Goal: Transaction & Acquisition: Purchase product/service

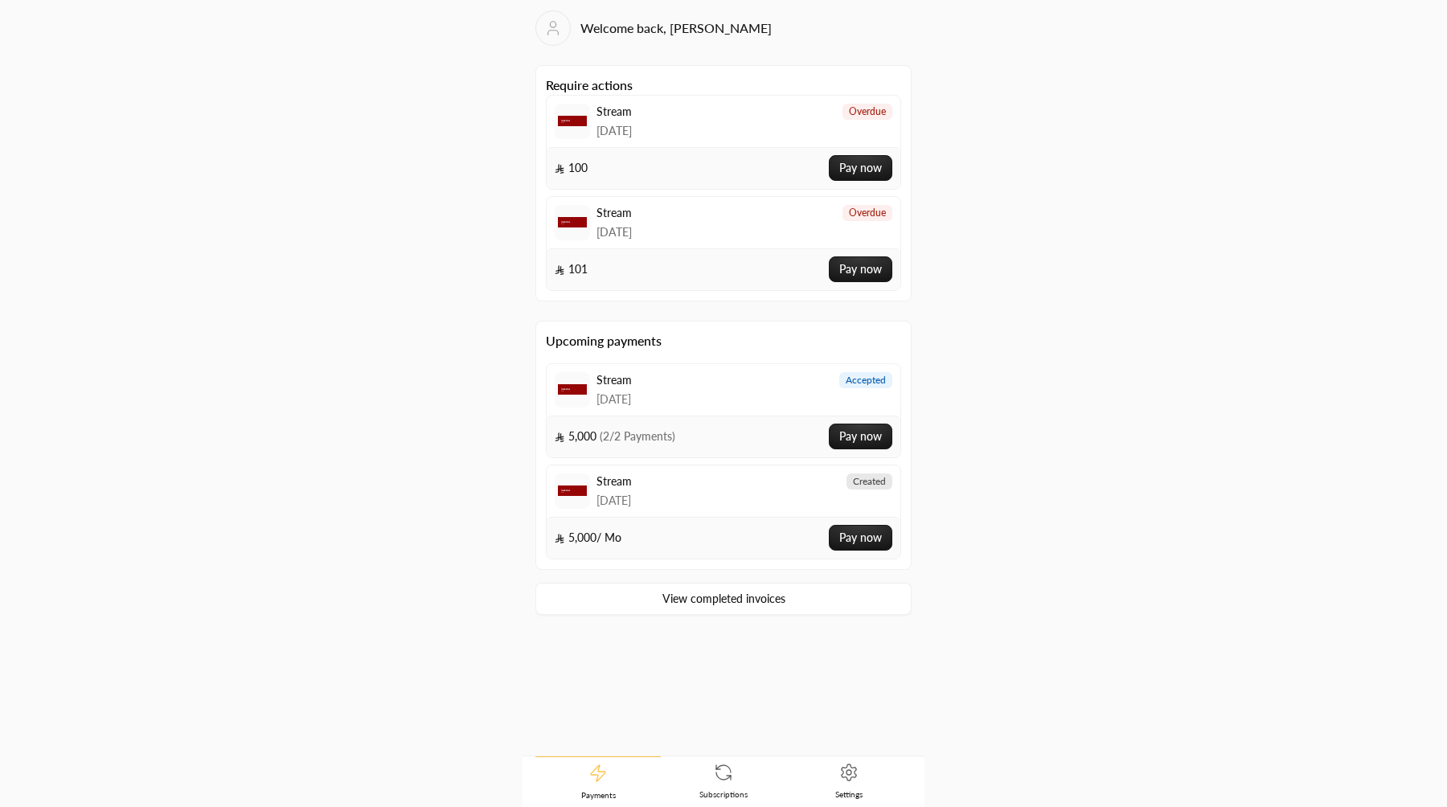
click at [836, 796] on span "Settings" at bounding box center [848, 793] width 27 height 11
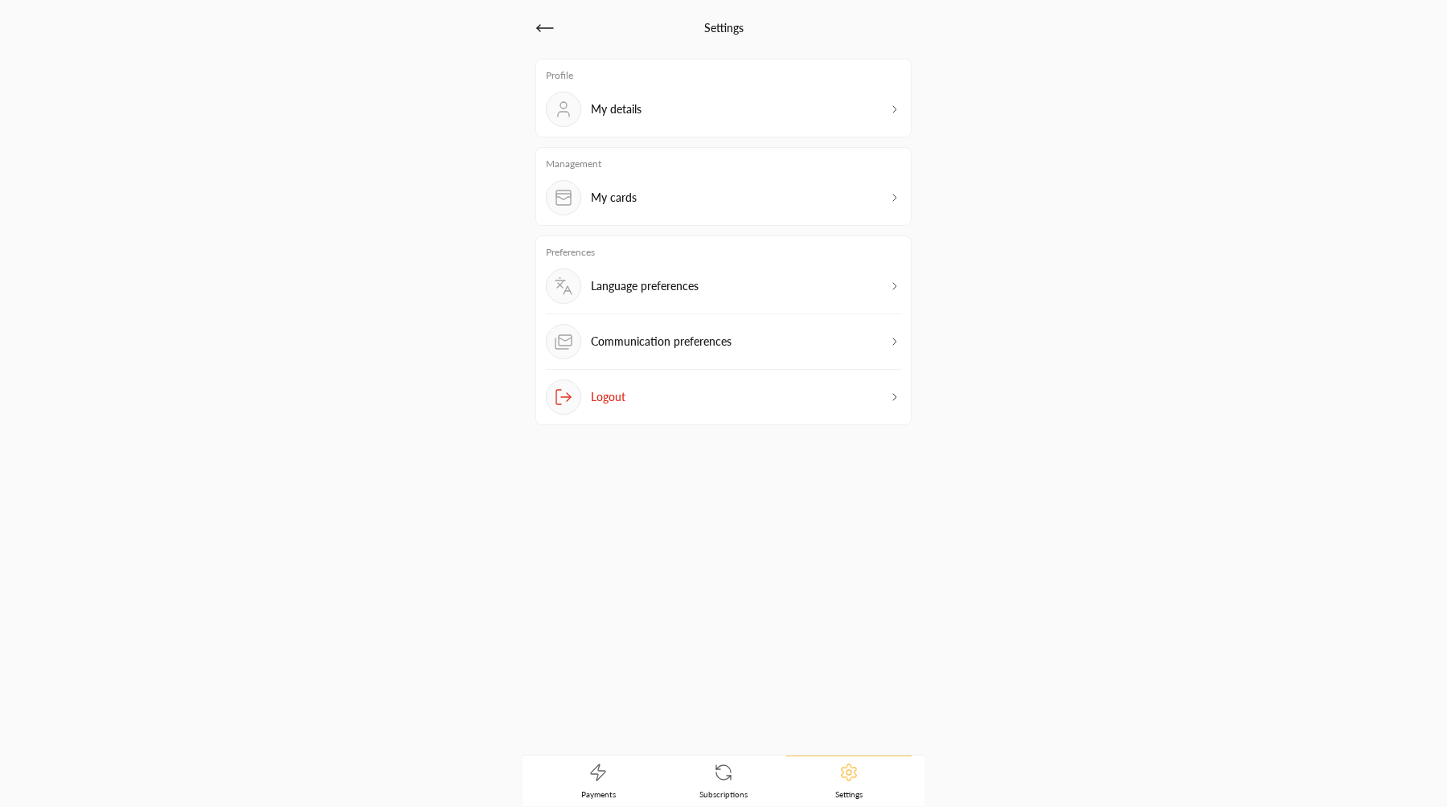
click at [714, 375] on div "Preferences Language preferences Communication preferences Logout" at bounding box center [723, 330] width 376 height 190
click at [711, 399] on button "Logout" at bounding box center [723, 396] width 355 height 35
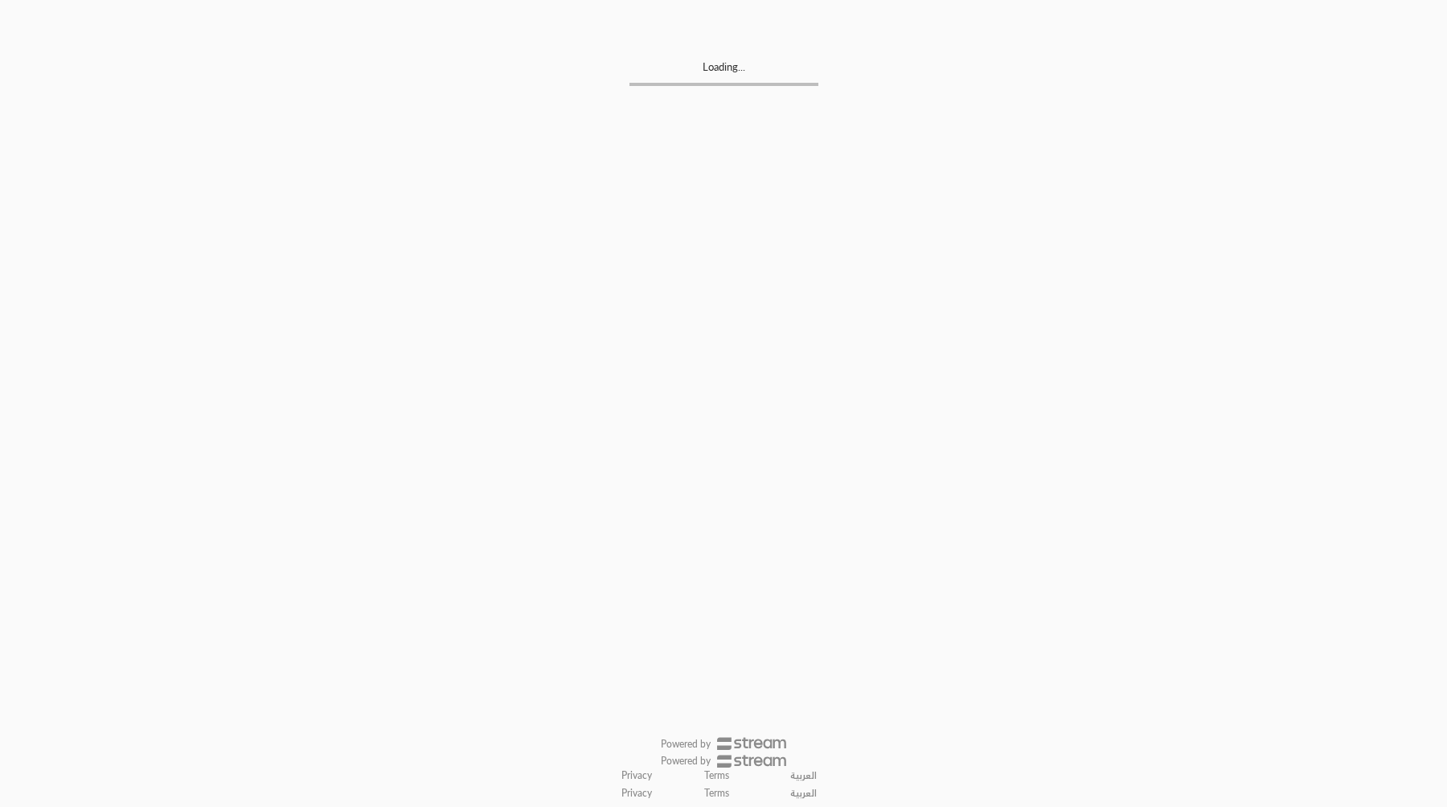
click at [722, 775] on div "Powered by Privacy Terms العربية" at bounding box center [723, 779] width 376 height 53
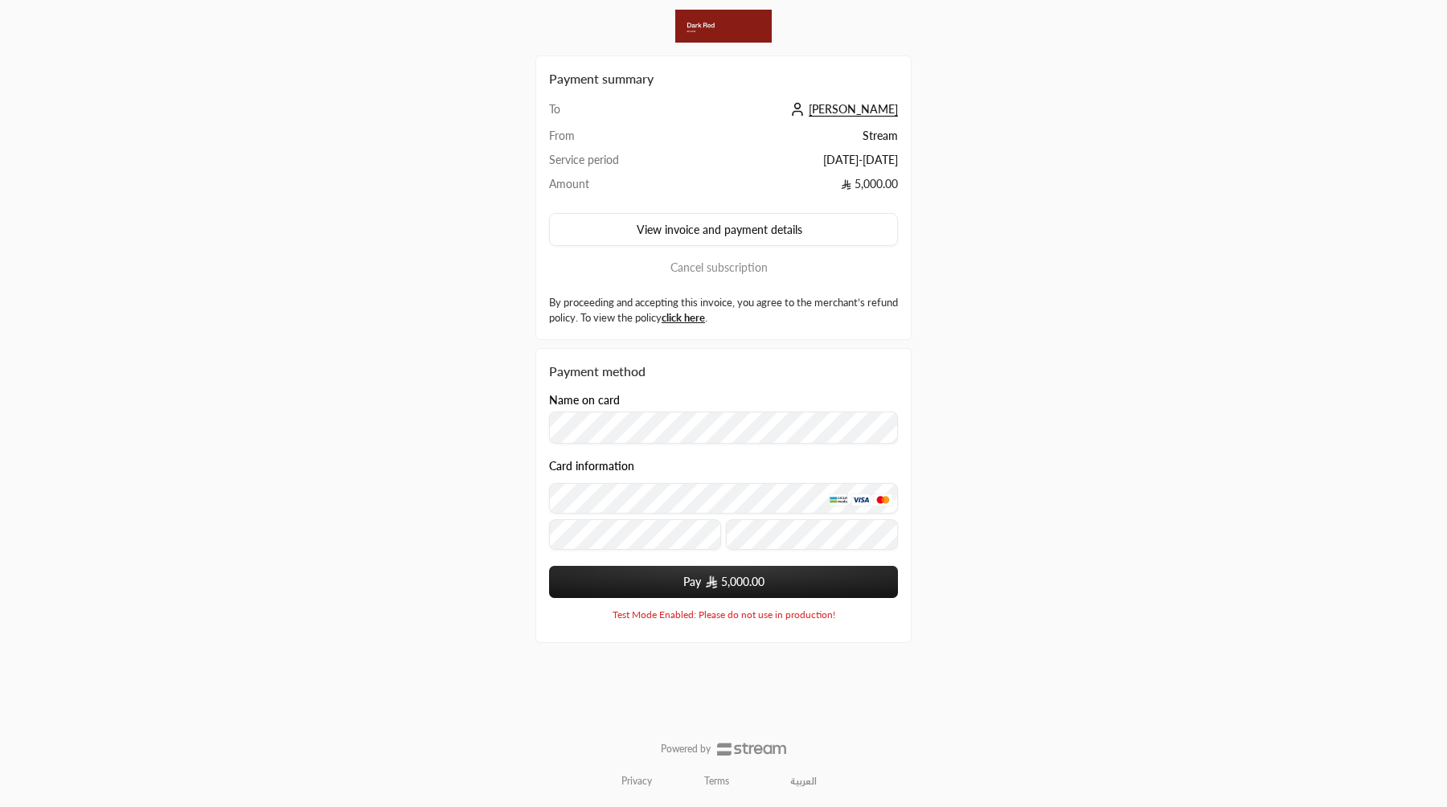
click at [857, 107] on span "Waleed Hassan" at bounding box center [852, 109] width 89 height 14
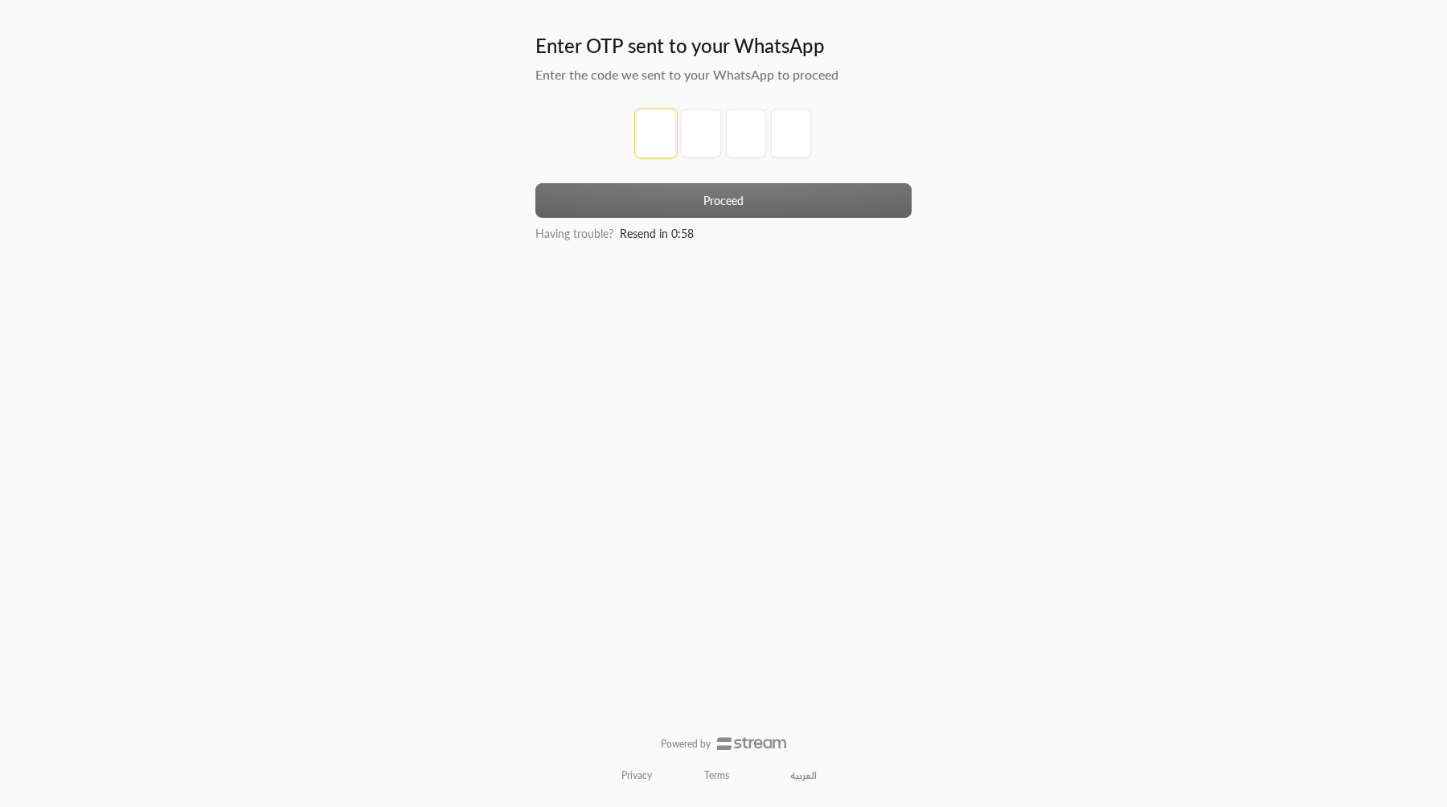
click at [673, 143] on input "tel" at bounding box center [656, 133] width 40 height 48
type input "1"
type input "2"
type input "3"
type input "4"
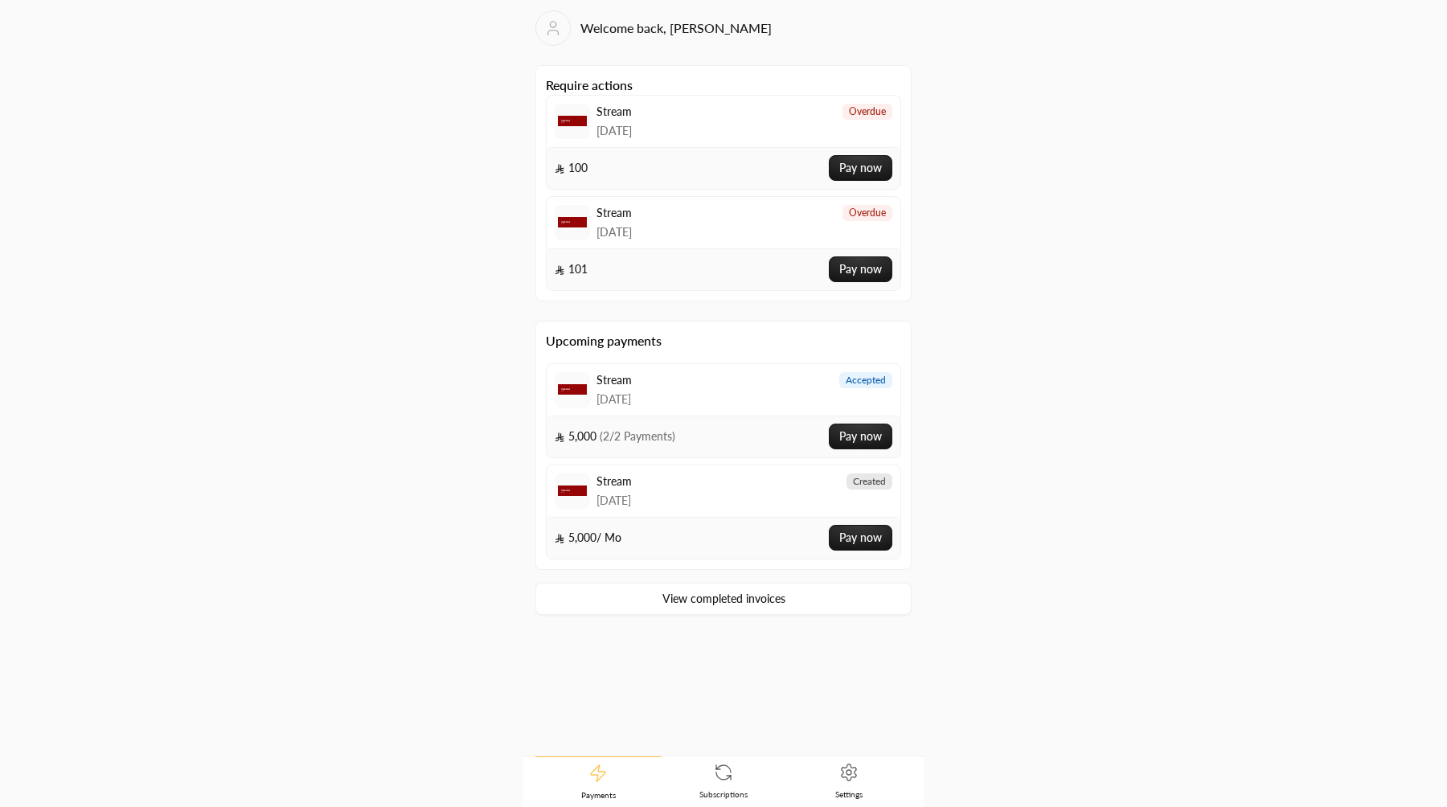
click at [832, 781] on link "Settings" at bounding box center [848, 781] width 125 height 50
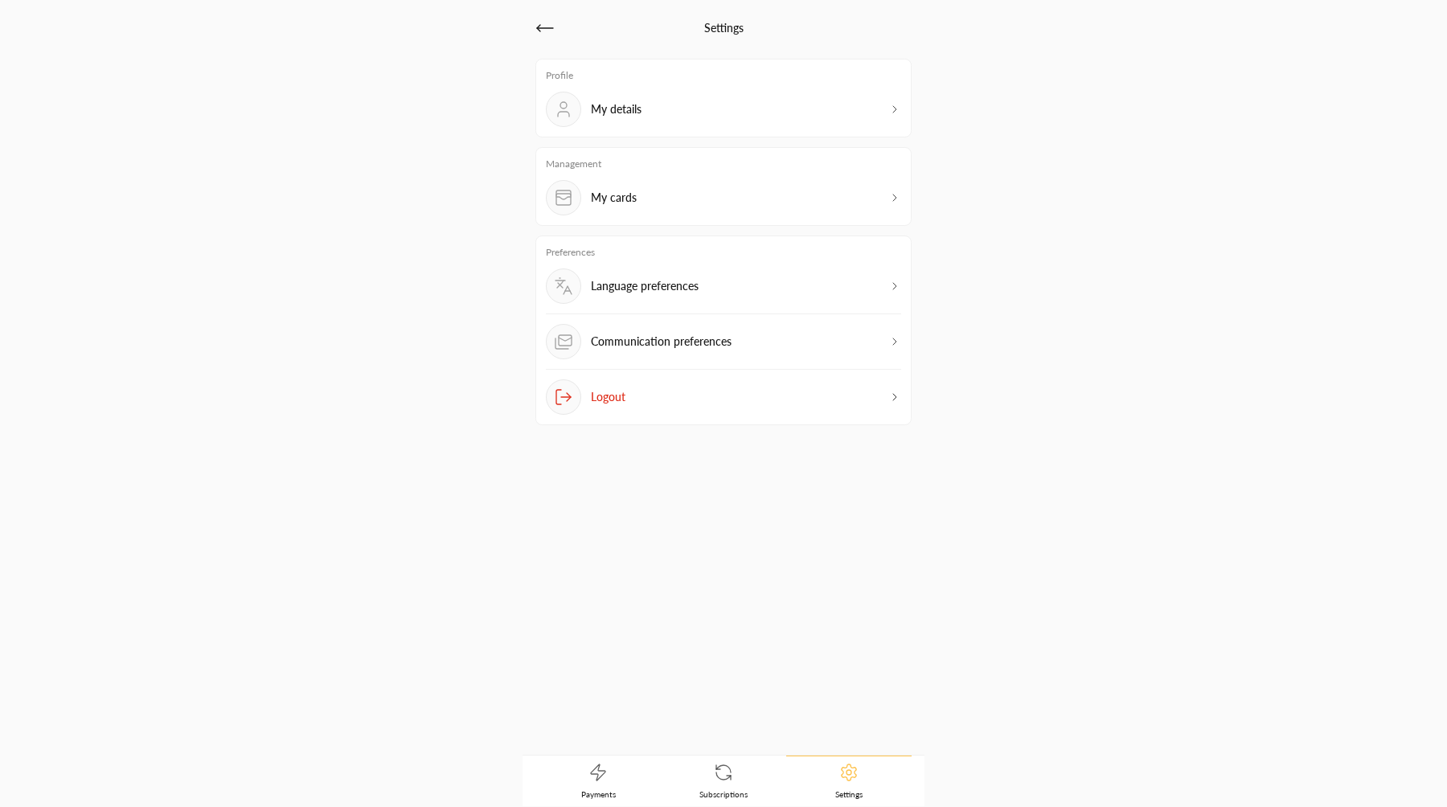
click at [696, 559] on div "Profile My details Management My cards Preferences Language preferences Communi…" at bounding box center [723, 397] width 376 height 677
click at [721, 408] on button "Logout" at bounding box center [723, 396] width 355 height 35
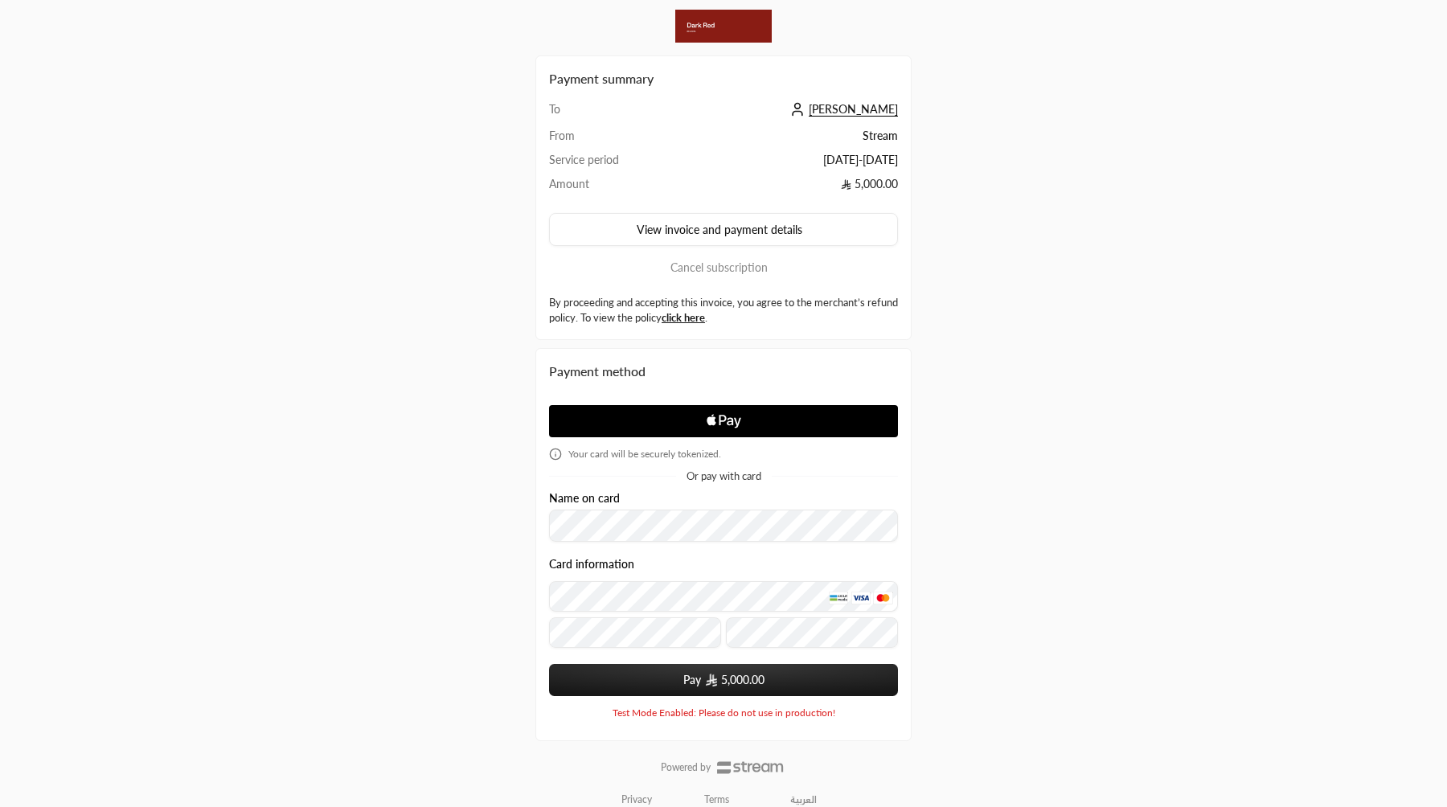
scroll to position [18, 0]
